Goal: Transaction & Acquisition: Purchase product/service

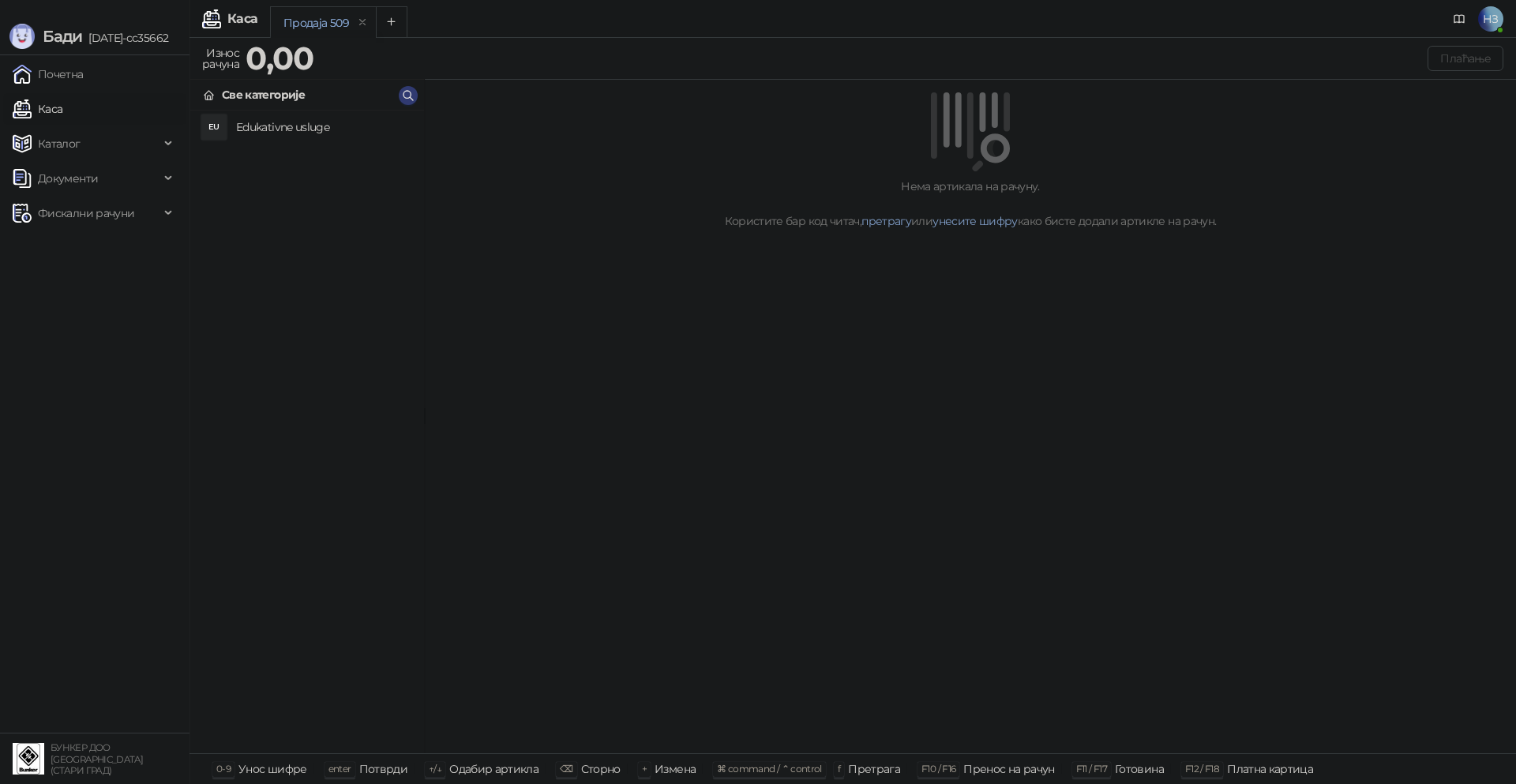
click at [265, 131] on h4 "Edukativne usluge" at bounding box center [323, 126] width 175 height 25
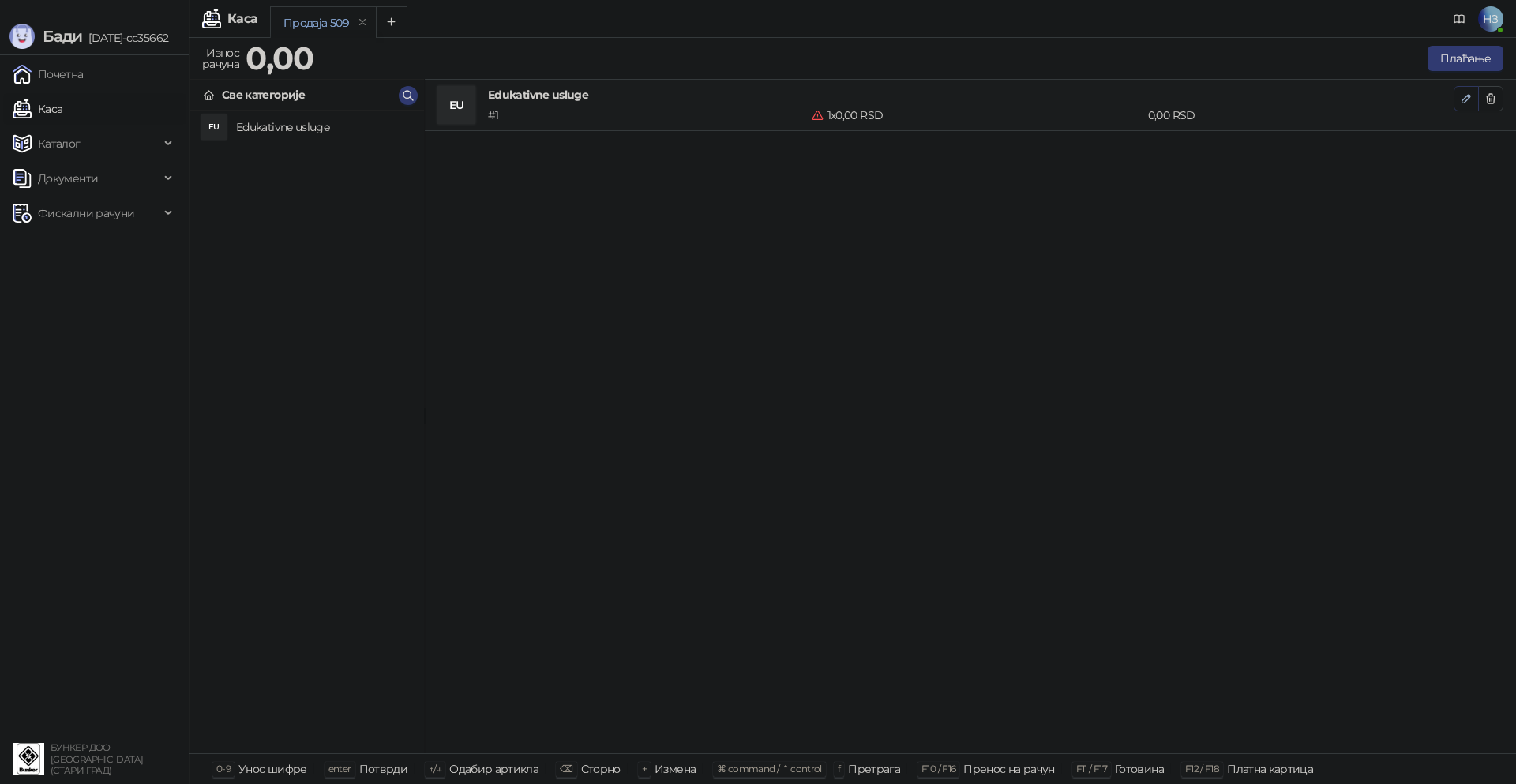
click at [1465, 95] on icon "button" at bounding box center [1466, 98] width 13 height 13
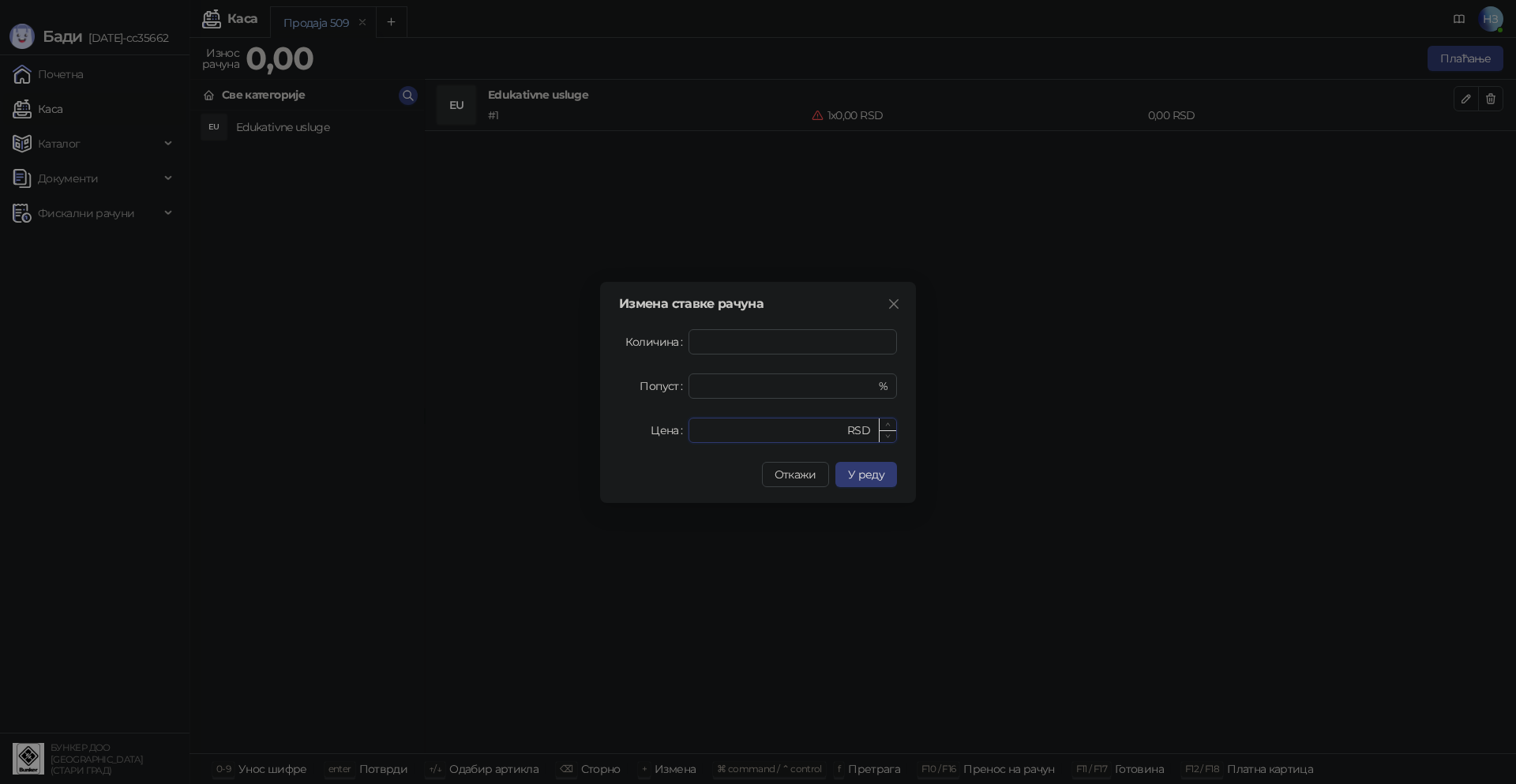
click at [707, 435] on input "*" at bounding box center [770, 431] width 146 height 24
drag, startPoint x: 708, startPoint y: 431, endPoint x: 689, endPoint y: 432, distance: 19.0
click at [696, 431] on div "* RSD" at bounding box center [793, 430] width 208 height 25
type input "****"
click at [875, 476] on span "У реду" at bounding box center [865, 474] width 36 height 14
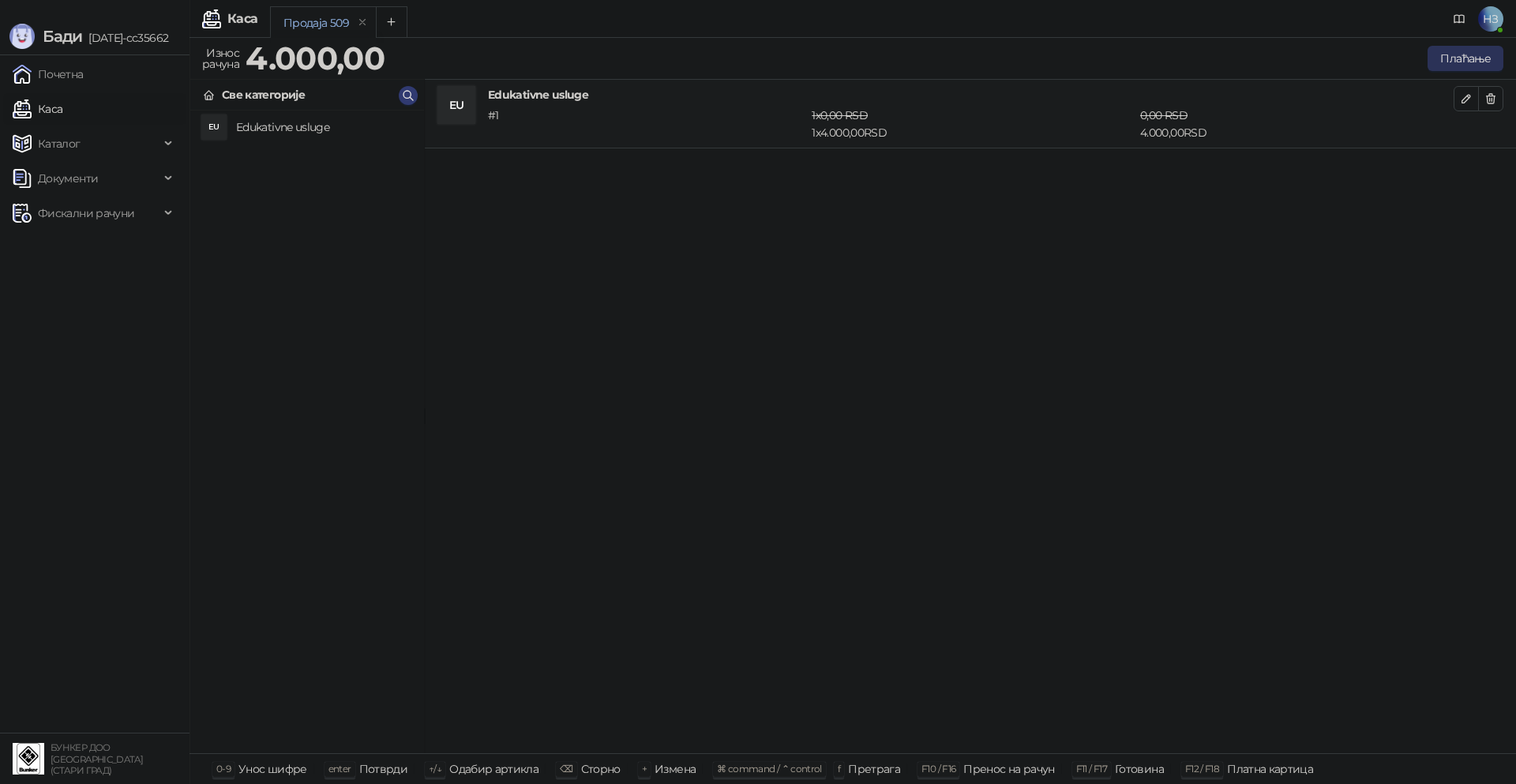
click at [1469, 58] on button "Плаћање" at bounding box center [1465, 58] width 75 height 25
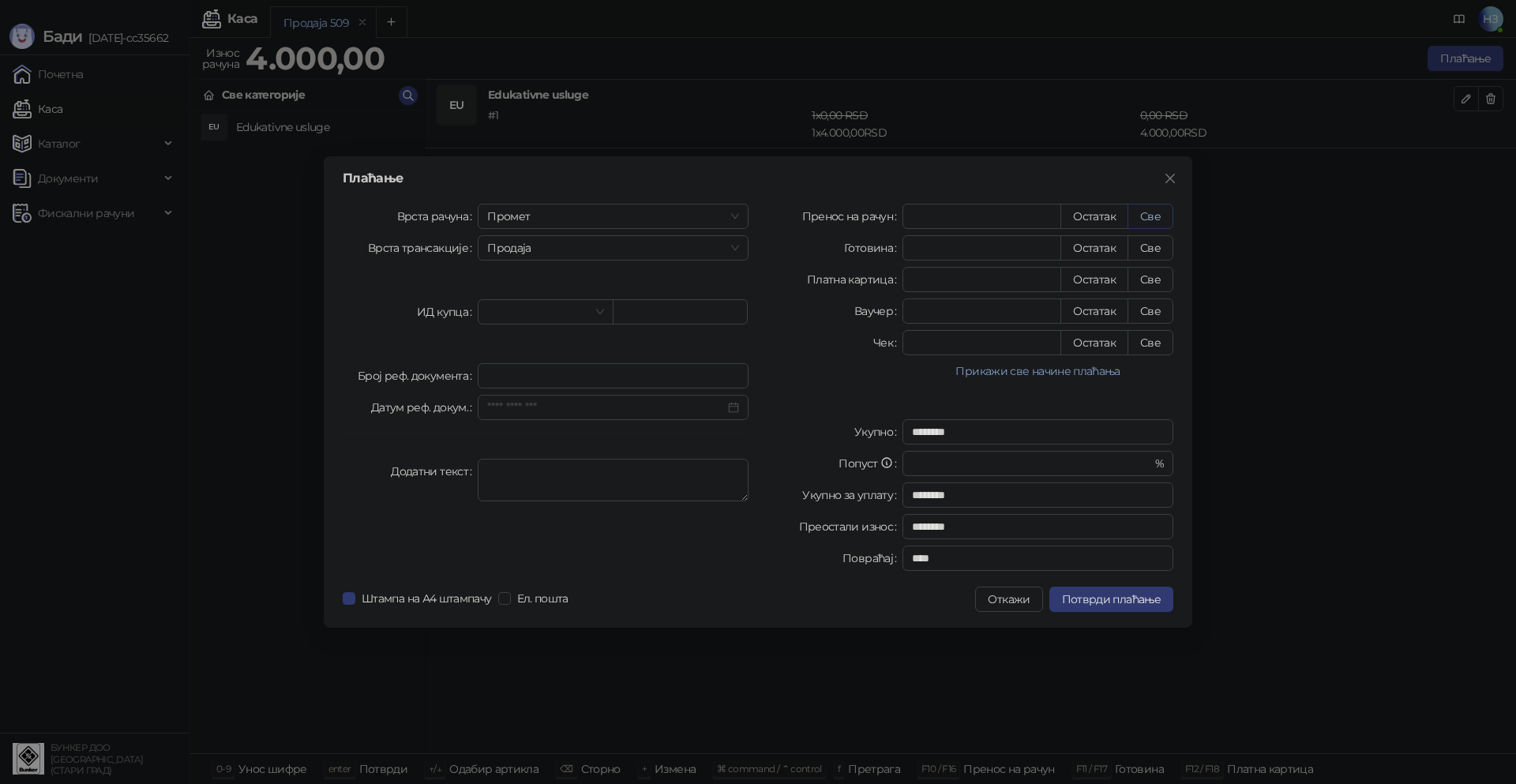
click at [1155, 213] on button "Све" at bounding box center [1151, 215] width 46 height 25
type input "****"
click at [1121, 598] on span "Потврди плаћање" at bounding box center [1110, 598] width 98 height 14
